Goal: Information Seeking & Learning: Learn about a topic

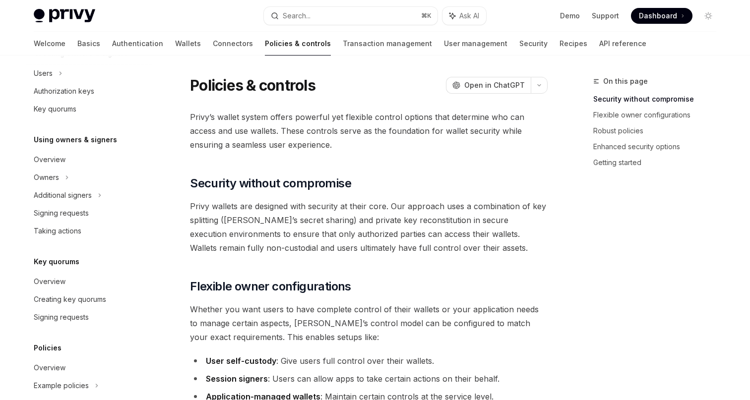
scroll to position [231, 0]
click at [88, 195] on div "Additional signers" at bounding box center [63, 195] width 58 height 12
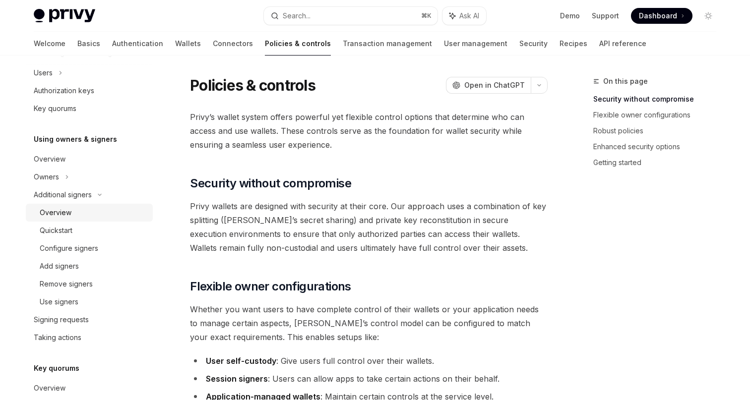
click at [86, 212] on div "Overview" at bounding box center [93, 213] width 107 height 12
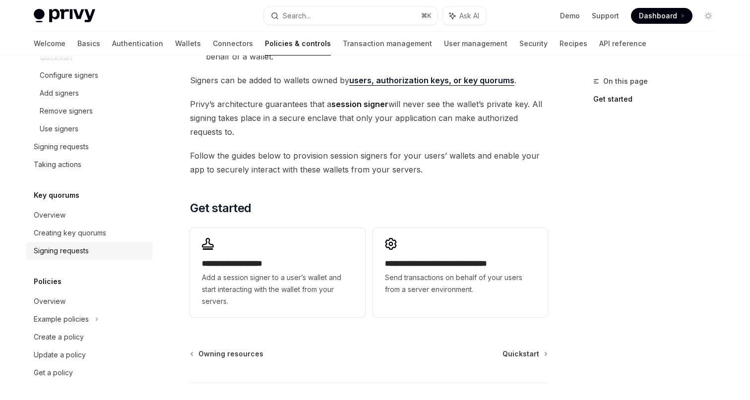
scroll to position [405, 0]
click at [70, 306] on link "Overview" at bounding box center [89, 300] width 127 height 18
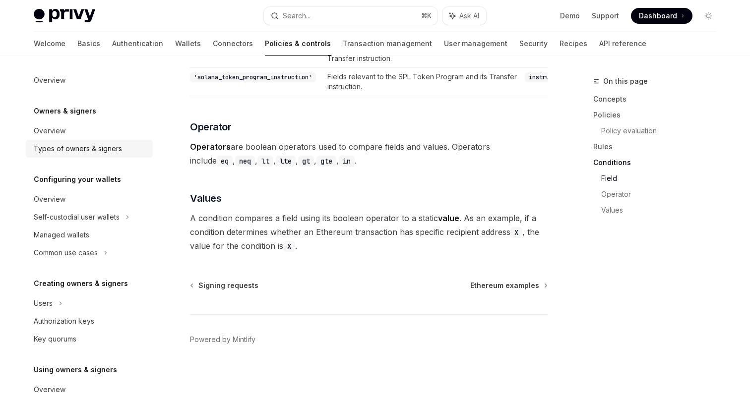
click at [92, 147] on div "Types of owners & signers" at bounding box center [78, 149] width 88 height 12
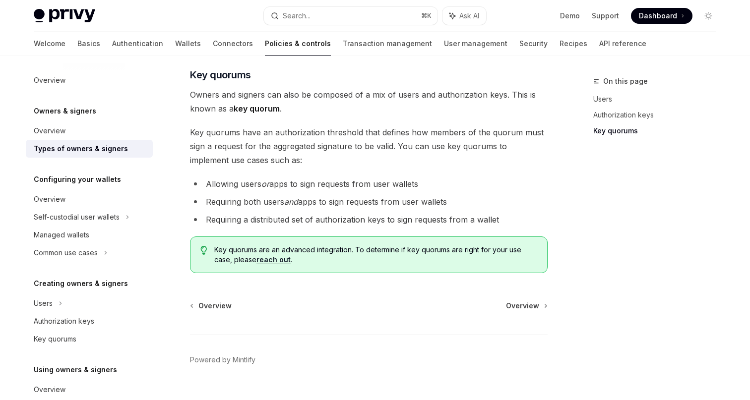
scroll to position [412, 0]
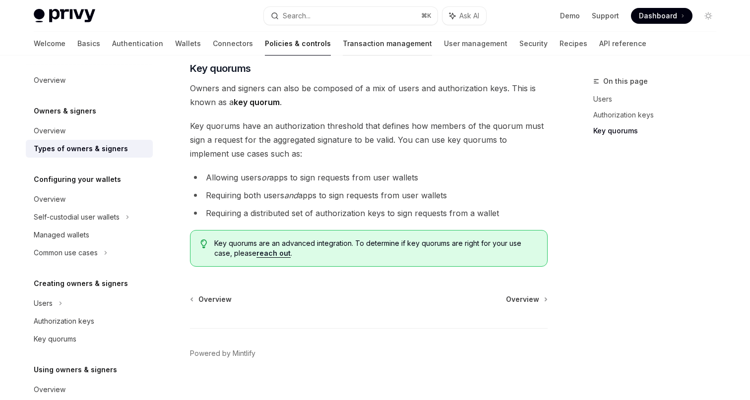
click at [343, 45] on link "Transaction management" at bounding box center [387, 44] width 89 height 24
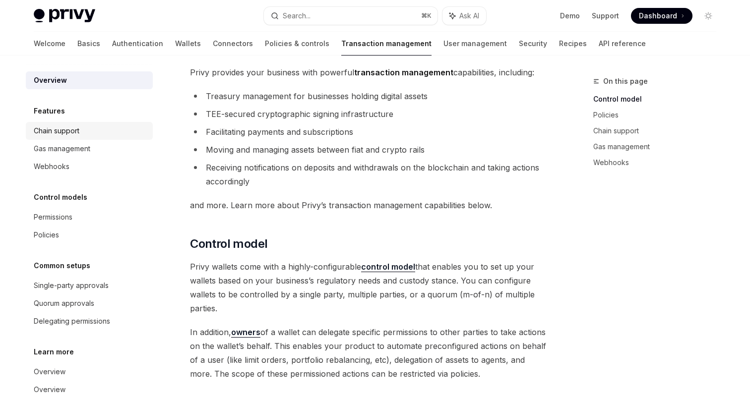
scroll to position [36, 0]
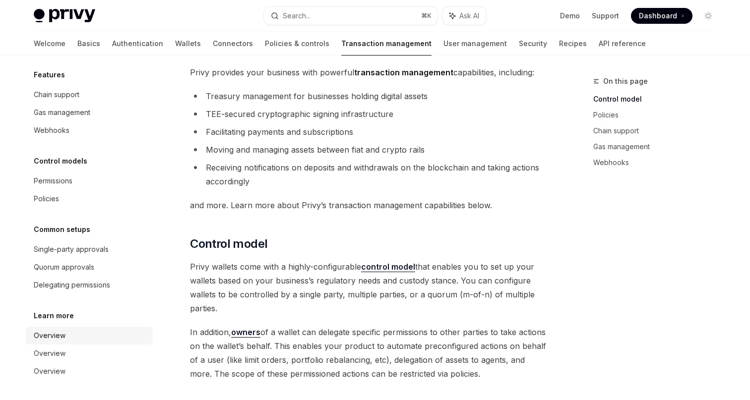
click at [59, 334] on div "Overview" at bounding box center [50, 336] width 32 height 12
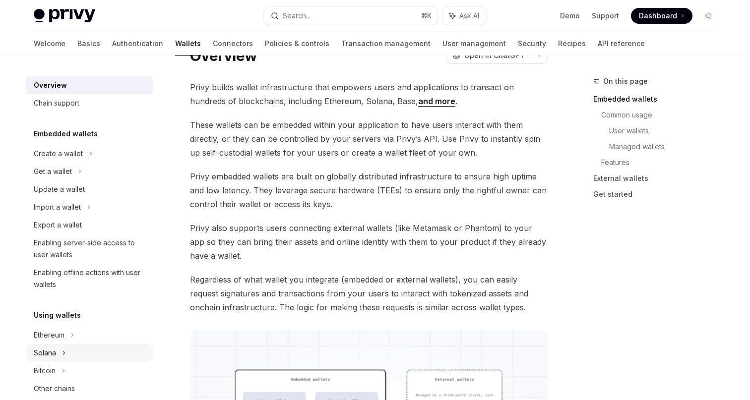
click at [62, 181] on div "Solana" at bounding box center [89, 172] width 127 height 18
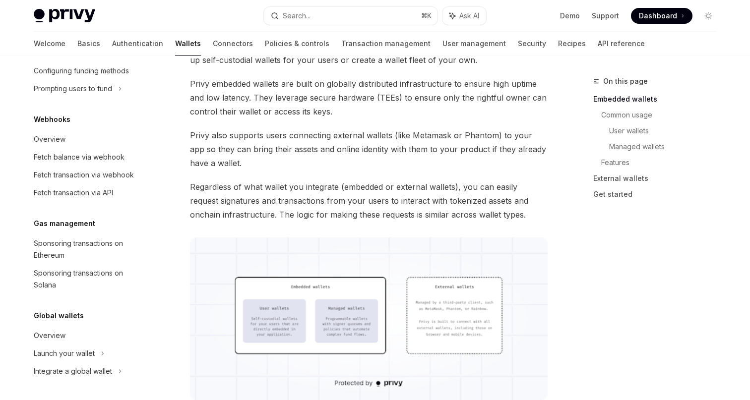
scroll to position [249, 0]
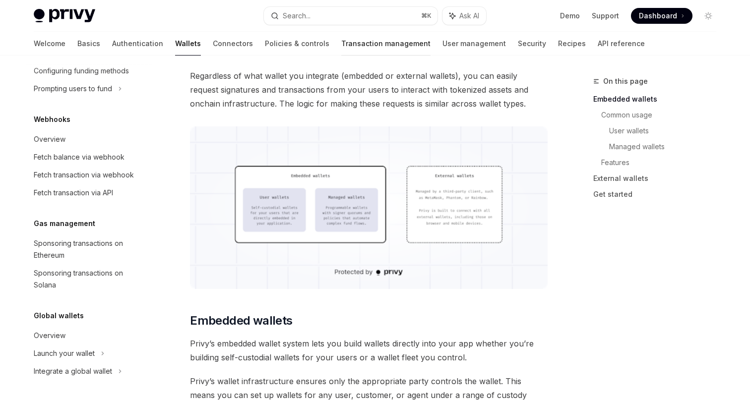
click at [362, 43] on link "Transaction management" at bounding box center [385, 44] width 89 height 24
click at [341, 44] on link "Transaction management" at bounding box center [385, 44] width 89 height 24
click at [265, 37] on link "Policies & controls" at bounding box center [297, 44] width 65 height 24
click at [265, 40] on link "Policies & controls" at bounding box center [297, 44] width 65 height 24
click at [213, 42] on link "Connectors" at bounding box center [233, 44] width 40 height 24
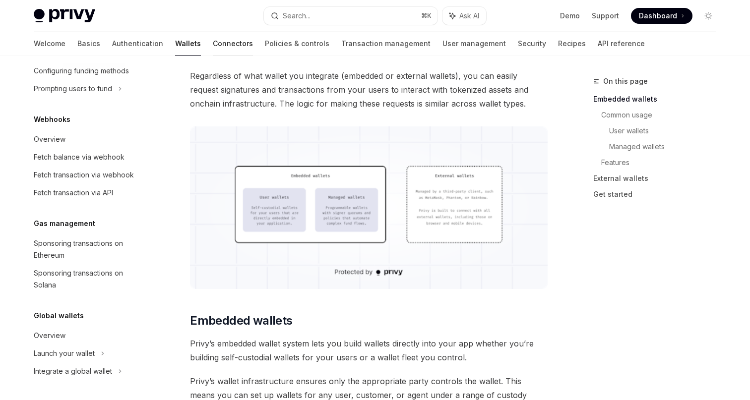
scroll to position [0, 0]
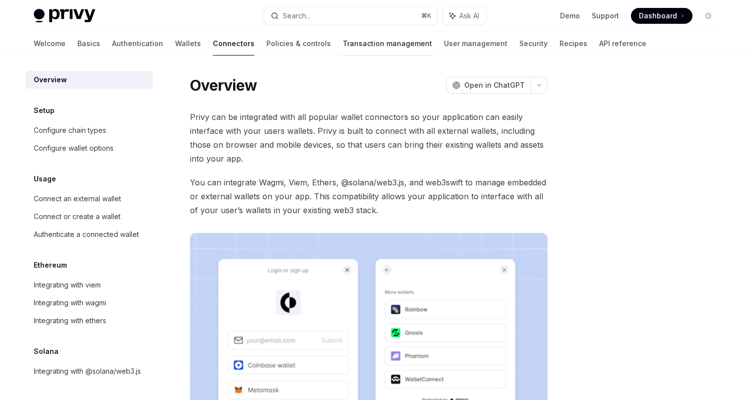
click at [343, 45] on link "Transaction management" at bounding box center [387, 44] width 89 height 24
click at [343, 40] on link "Transaction management" at bounding box center [387, 44] width 89 height 24
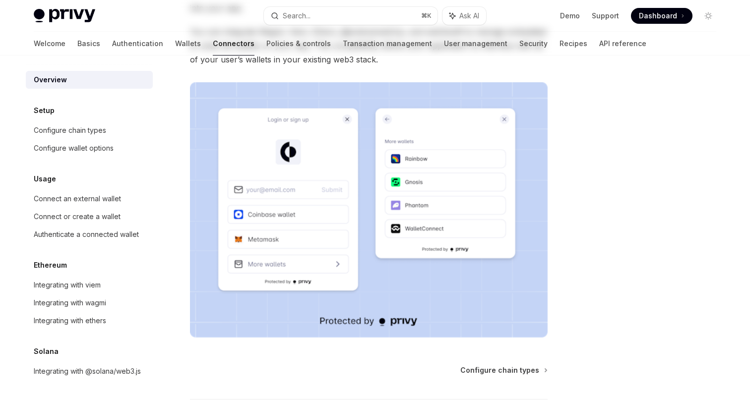
type textarea "*"
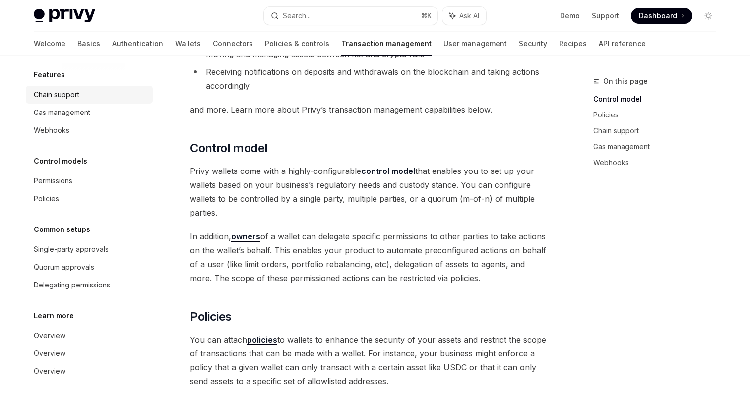
scroll to position [150, 0]
